Goal: Information Seeking & Learning: Learn about a topic

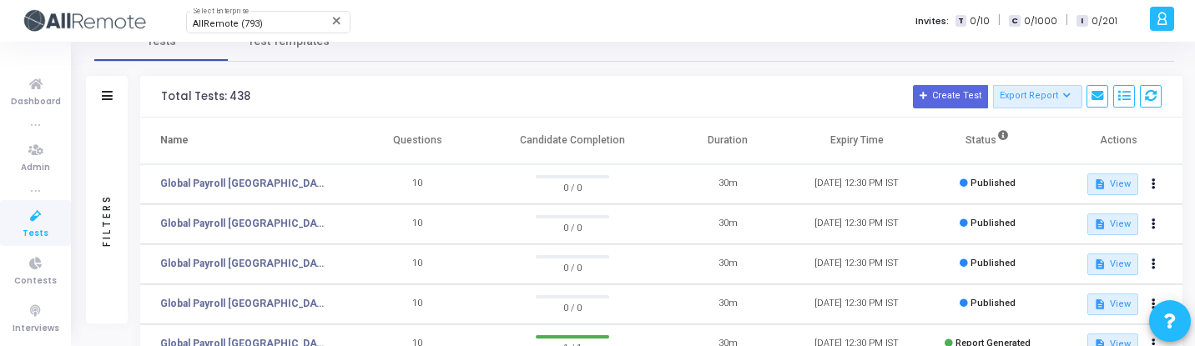
scroll to position [15, 0]
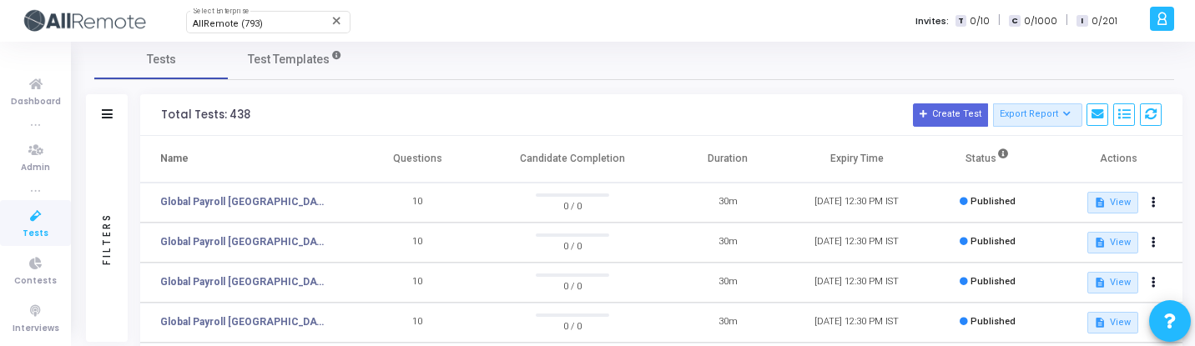
click at [107, 167] on div "Filters" at bounding box center [106, 239] width 15 height 184
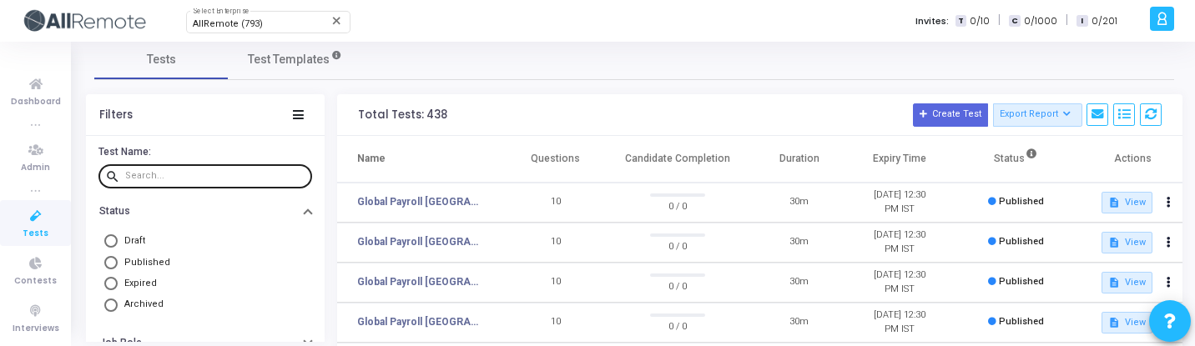
click at [202, 174] on input "text" at bounding box center [215, 176] width 180 height 10
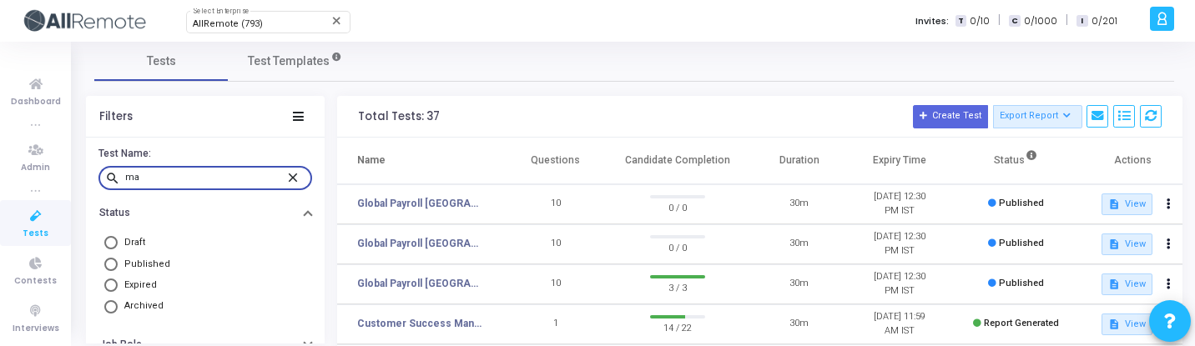
scroll to position [27, 0]
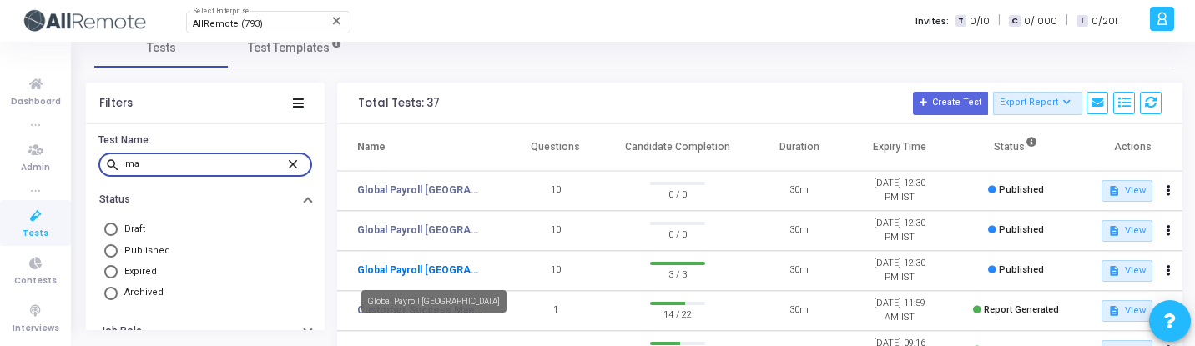
type input "ma"
click at [431, 266] on link "Global Payroll Malaysia" at bounding box center [419, 270] width 125 height 15
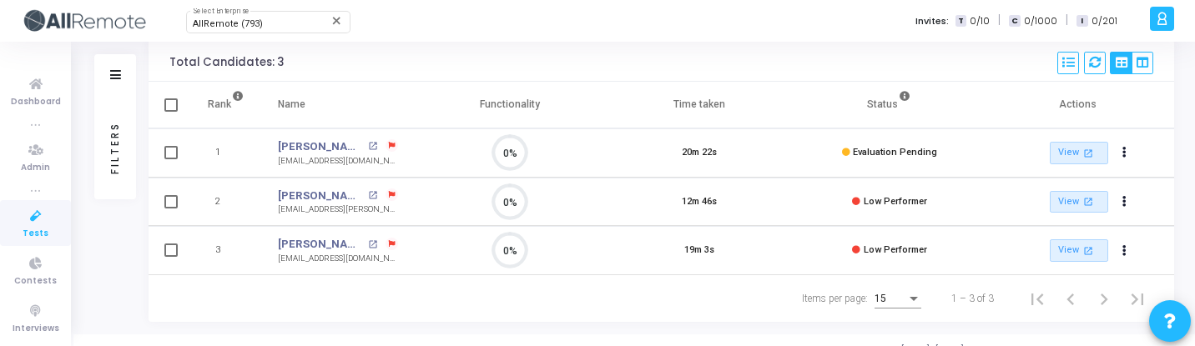
scroll to position [117, 0]
click at [339, 142] on link "Bhuvan Malhotra" at bounding box center [321, 147] width 86 height 17
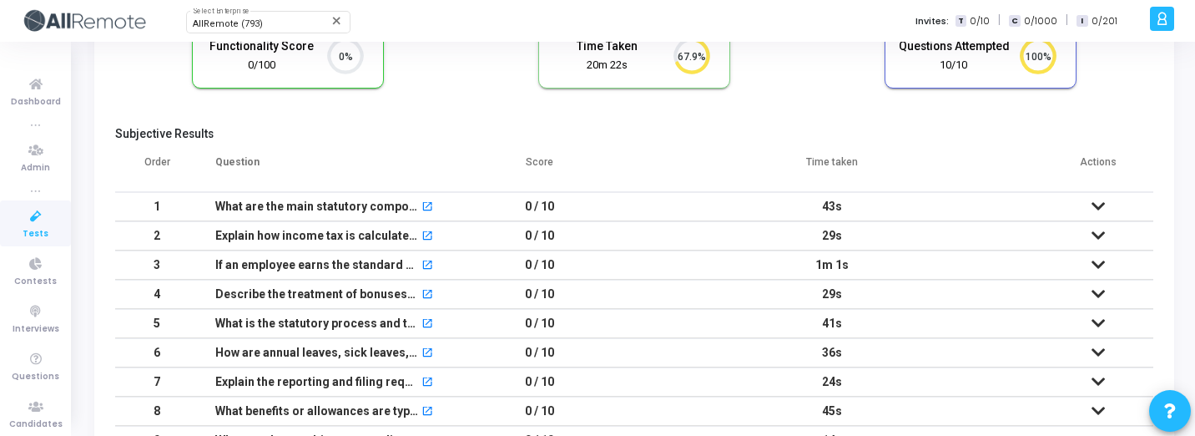
scroll to position [220, 0]
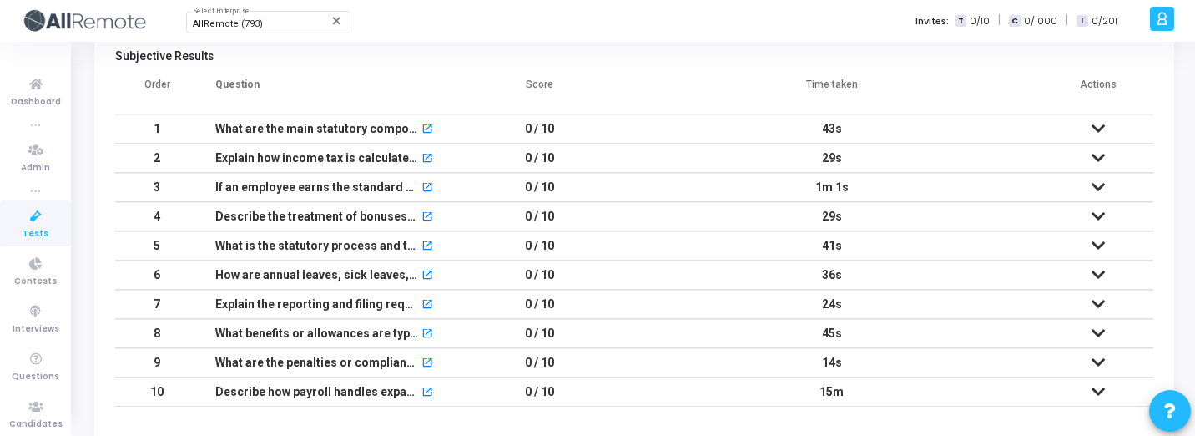
click at [578, 138] on td "0 / 10" at bounding box center [539, 128] width 163 height 29
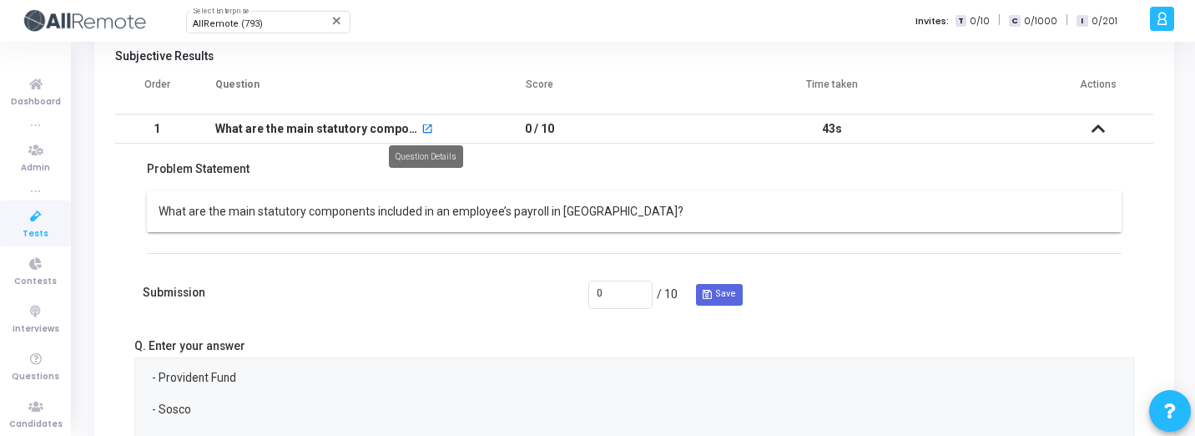
click at [426, 127] on mat-icon "open_in_new" at bounding box center [427, 130] width 12 height 12
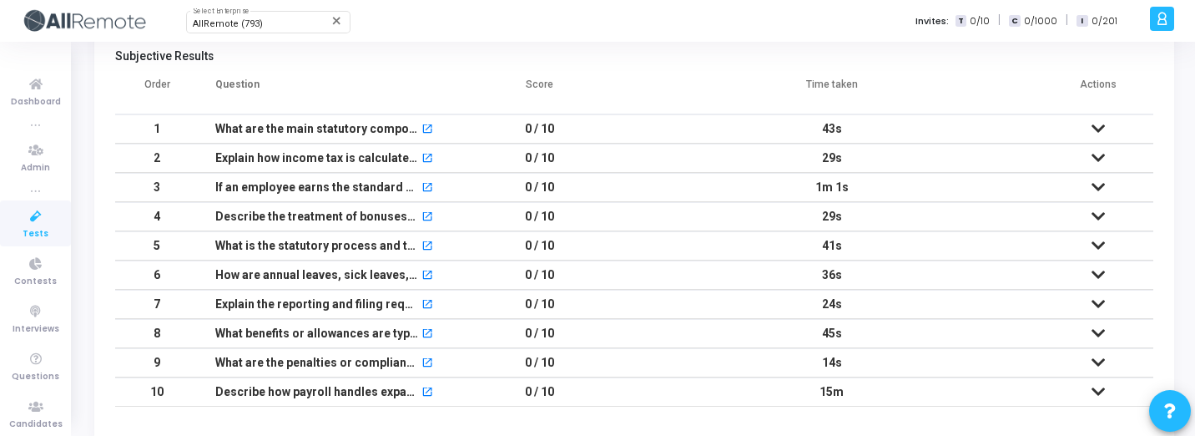
click at [566, 346] on td "0 / 10" at bounding box center [539, 362] width 163 height 29
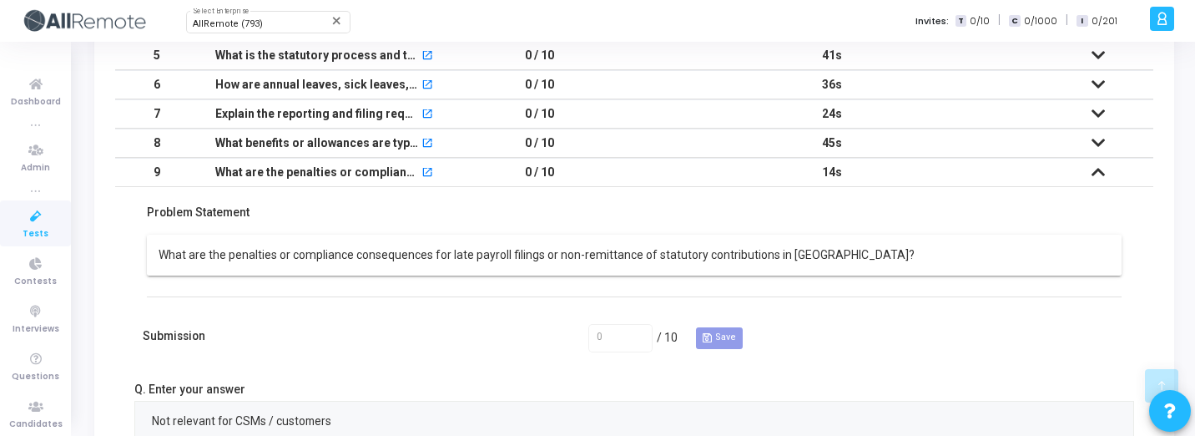
scroll to position [443, 0]
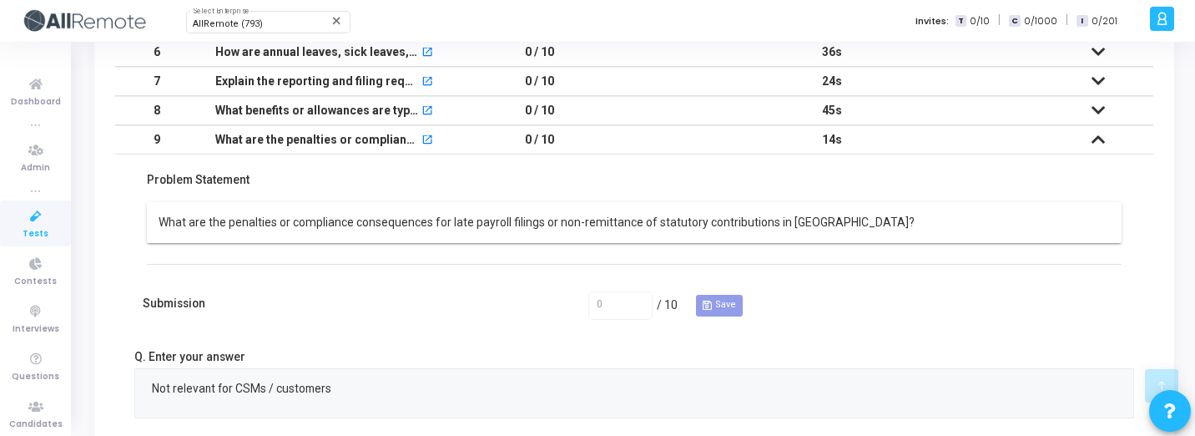
click at [591, 120] on td "0 / 10" at bounding box center [539, 110] width 163 height 29
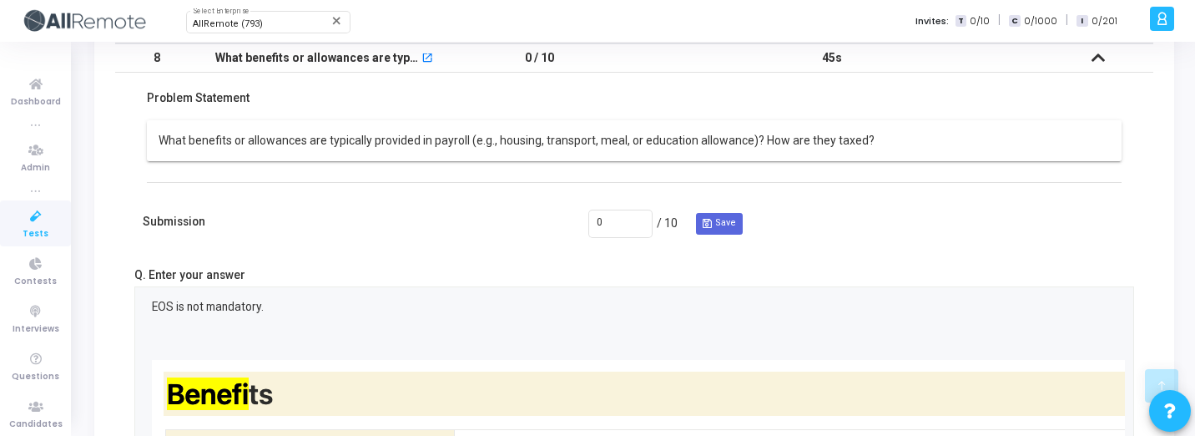
scroll to position [481, 0]
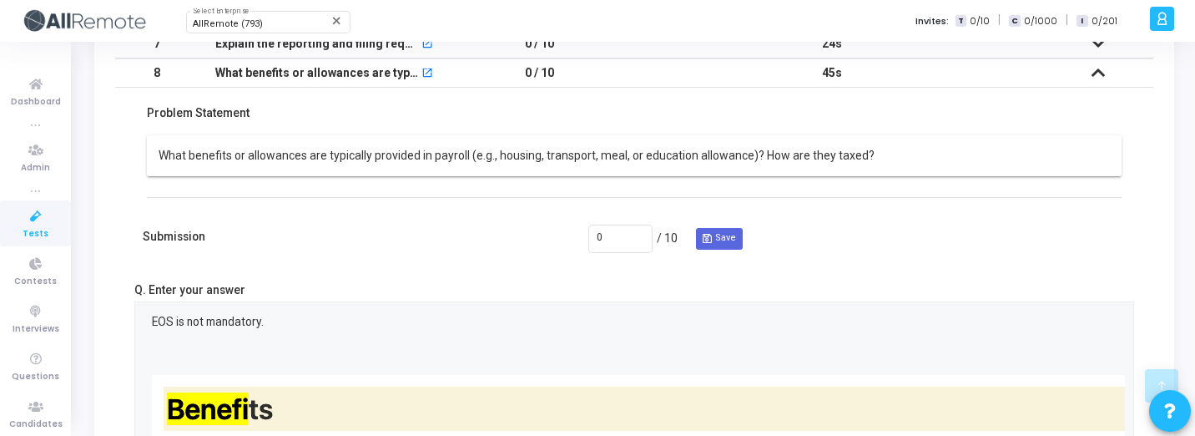
click at [820, 157] on div "What benefits or allowances are typically provided in payroll (e.g., housing, t…" at bounding box center [635, 156] width 952 height 18
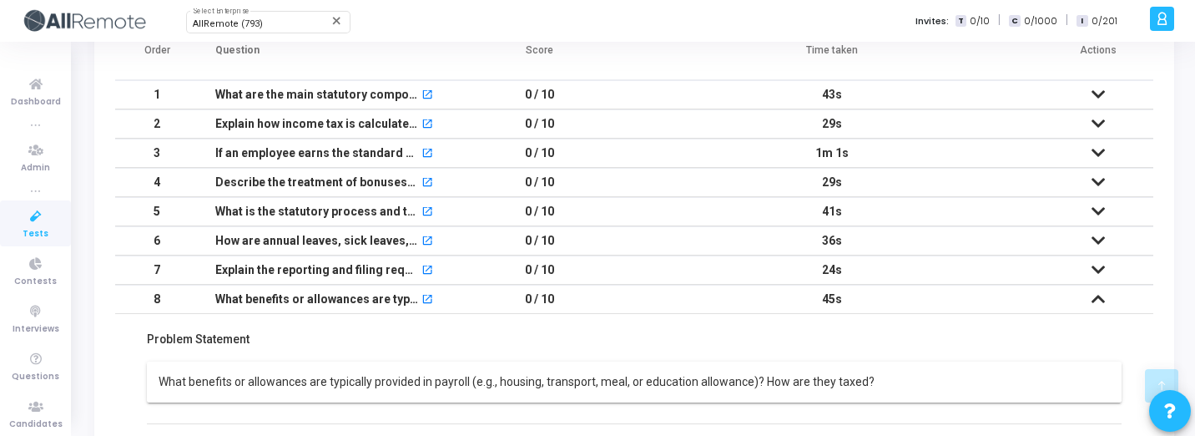
scroll to position [287, 0]
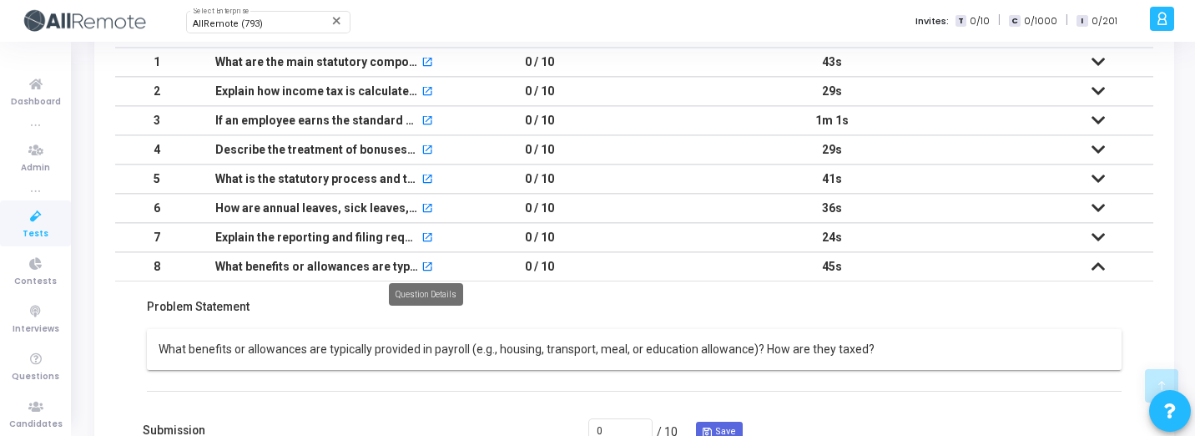
click at [426, 265] on mat-icon "open_in_new" at bounding box center [427, 268] width 12 height 12
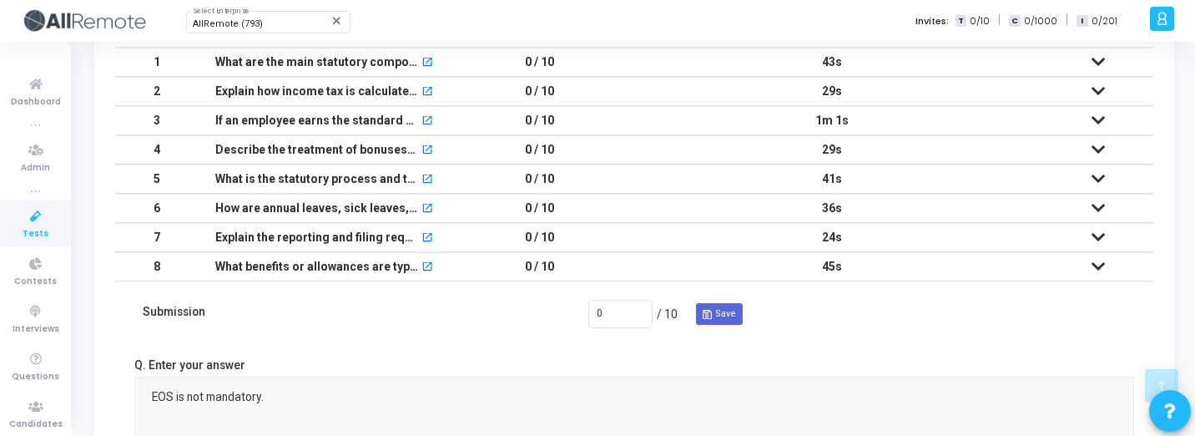
scroll to position [281, 0]
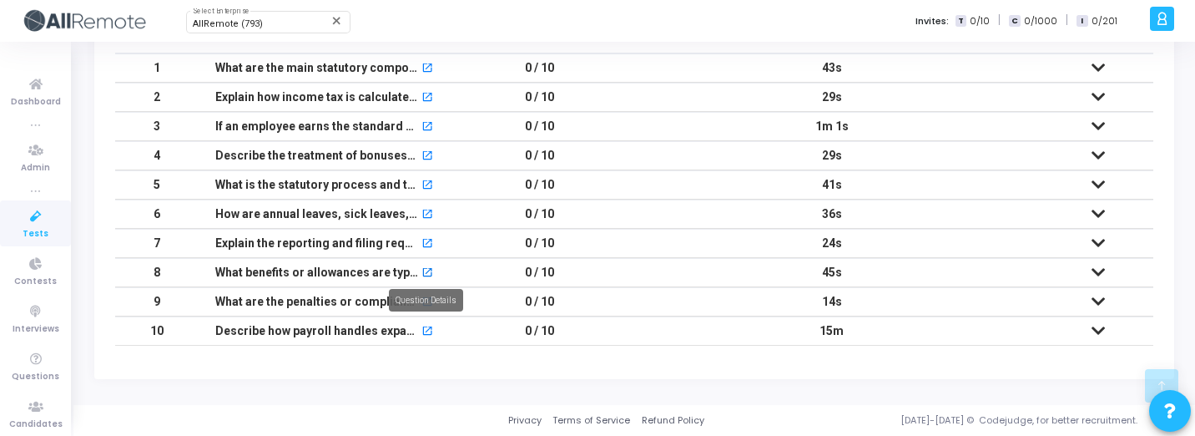
click at [429, 275] on mat-icon "open_in_new" at bounding box center [427, 274] width 12 height 12
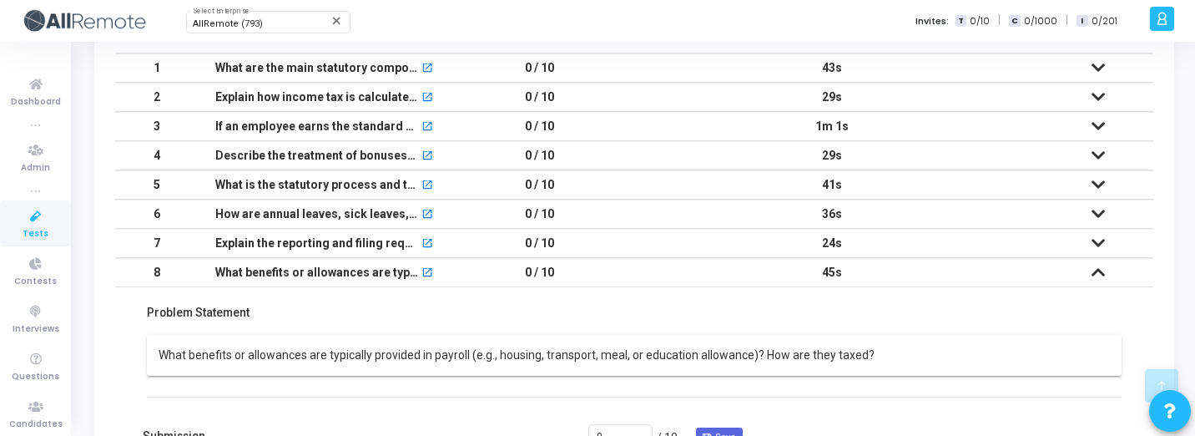
scroll to position [287, 0]
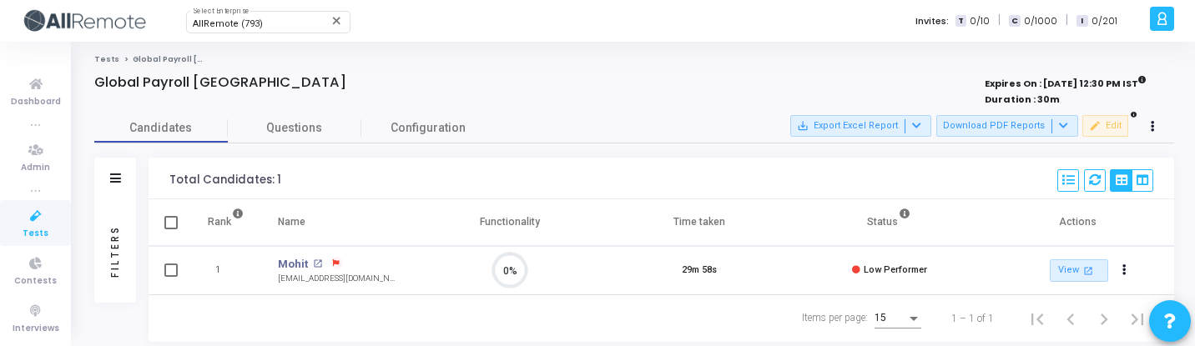
scroll to position [35, 43]
